Goal: Task Accomplishment & Management: Manage account settings

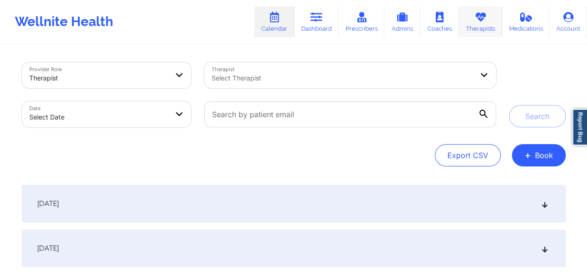
click at [481, 32] on link "Therapists" at bounding box center [480, 21] width 43 height 31
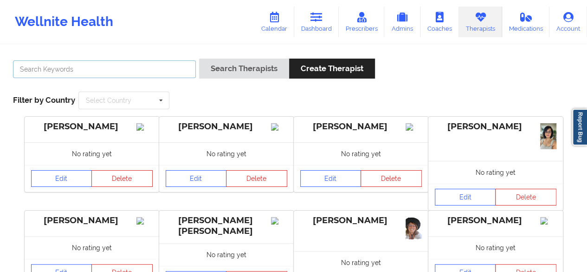
click at [68, 70] on input "text" at bounding box center [104, 69] width 183 height 18
paste input "[PERSON_NAME] [PERSON_NAME]"
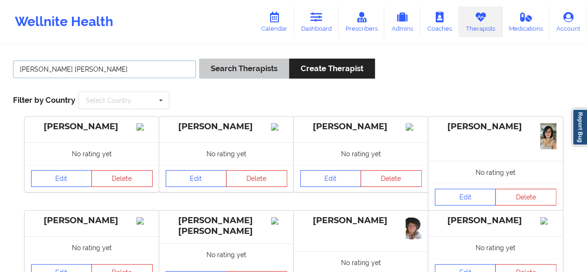
type input "[PERSON_NAME] [PERSON_NAME]"
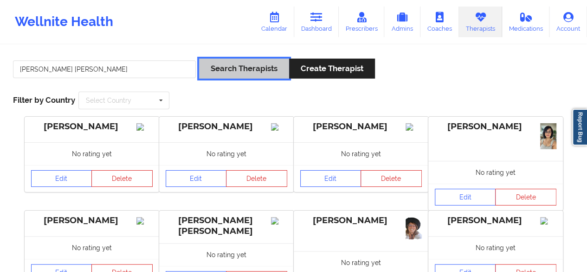
click at [220, 65] on button "Search Therapists" at bounding box center [244, 68] width 90 height 20
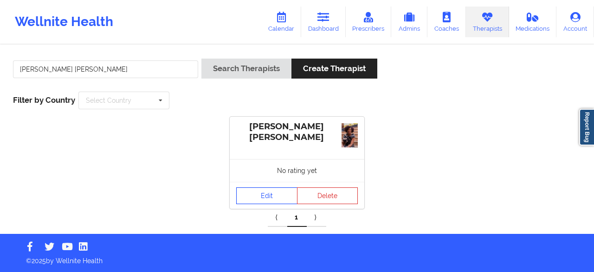
click at [269, 197] on link "Edit" at bounding box center [266, 195] width 61 height 17
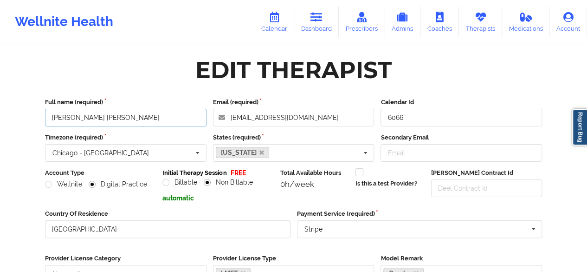
click at [99, 120] on input "[PERSON_NAME] [PERSON_NAME]" at bounding box center [126, 118] width 162 height 18
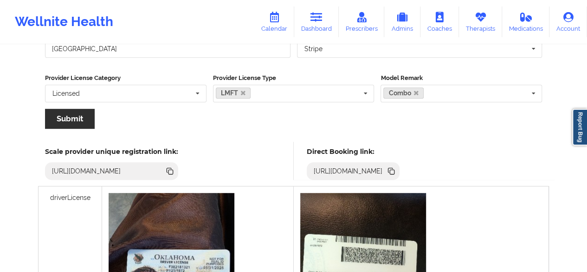
scroll to position [175, 0]
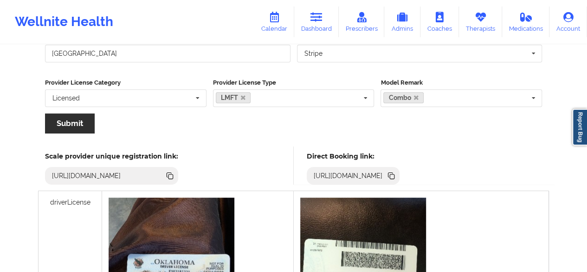
type input "[PERSON_NAME]"
click at [68, 128] on button "Submit" at bounding box center [70, 123] width 50 height 20
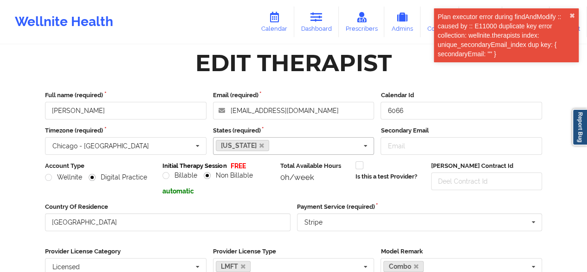
scroll to position [0, 0]
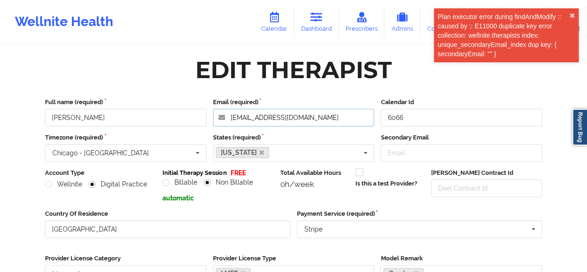
drag, startPoint x: 332, startPoint y: 120, endPoint x: 229, endPoint y: 123, distance: 103.6
click at [229, 123] on input "[EMAIL_ADDRESS][DOMAIN_NAME]" at bounding box center [294, 118] width 162 height 18
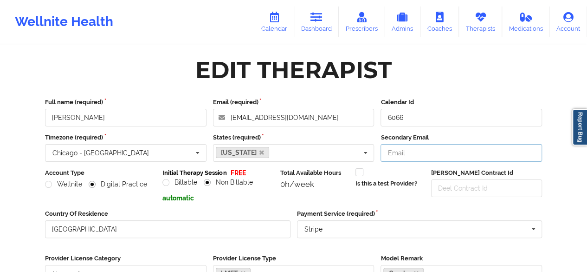
click at [401, 153] on input "Secondary Email" at bounding box center [462, 153] width 162 height 18
paste input "[EMAIL_ADDRESS][DOMAIN_NAME]"
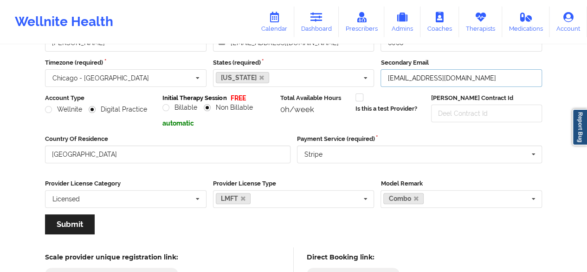
scroll to position [77, 0]
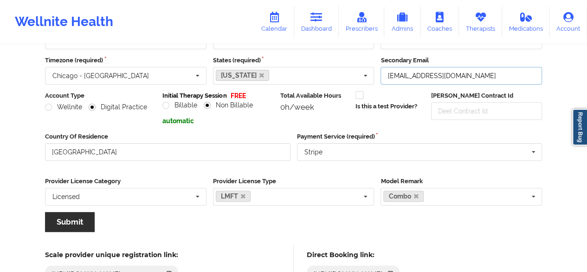
type input "[EMAIL_ADDRESS][DOMAIN_NAME]"
click at [71, 228] on button "Submit" at bounding box center [70, 222] width 50 height 20
